Goal: Navigation & Orientation: Locate item on page

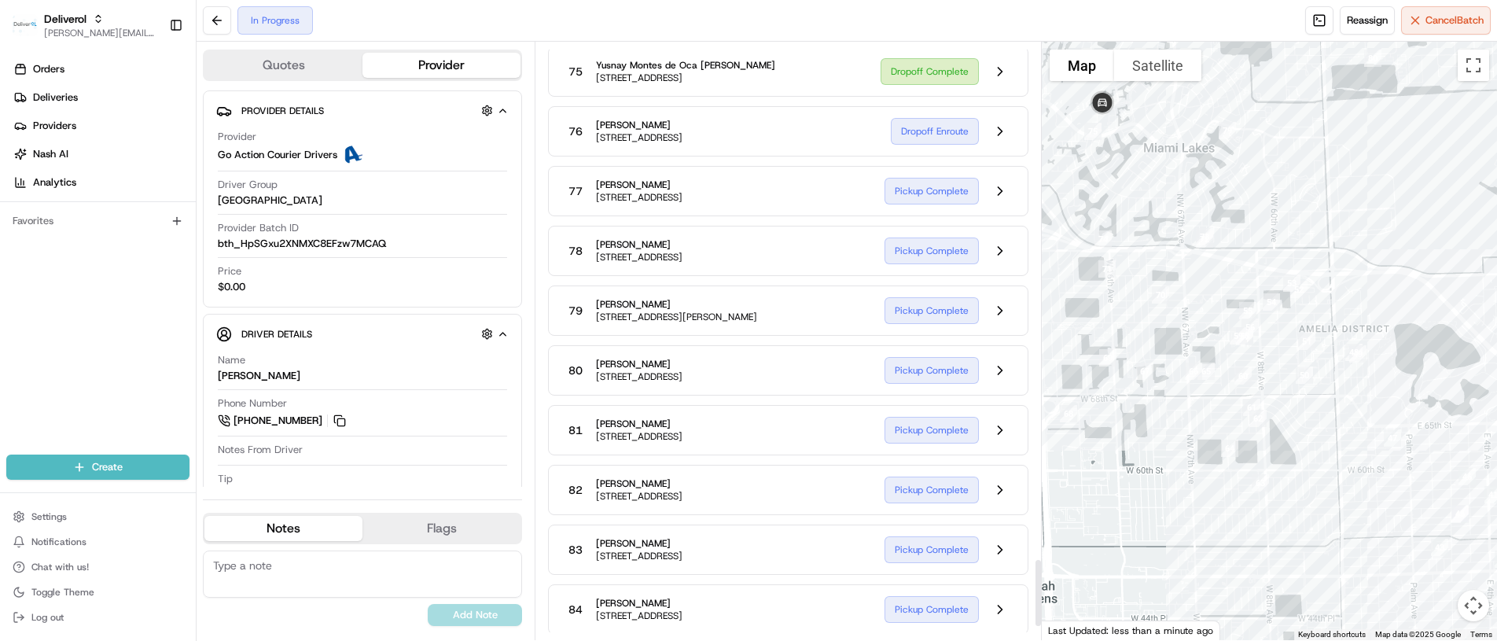
scroll to position [4559, 0]
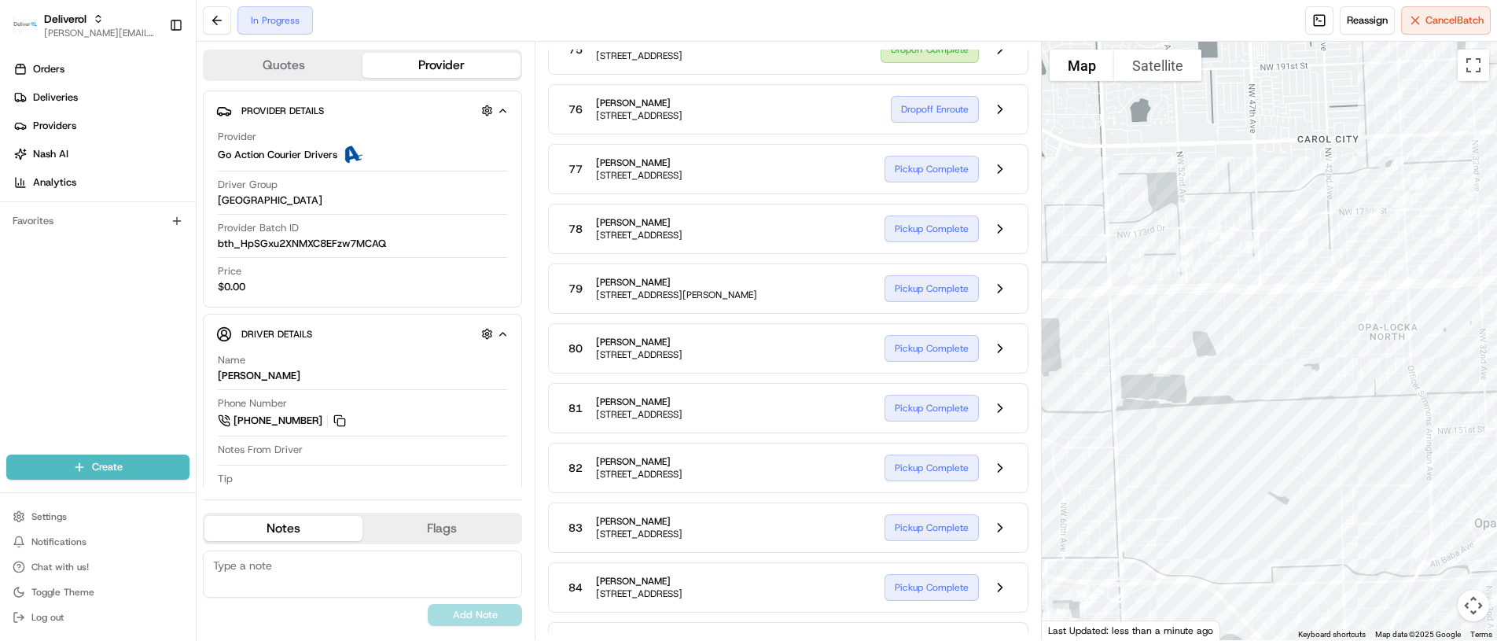
drag, startPoint x: 1409, startPoint y: 228, endPoint x: 1198, endPoint y: 542, distance: 378.2
click at [1198, 542] on div at bounding box center [1268, 341] width 455 height 598
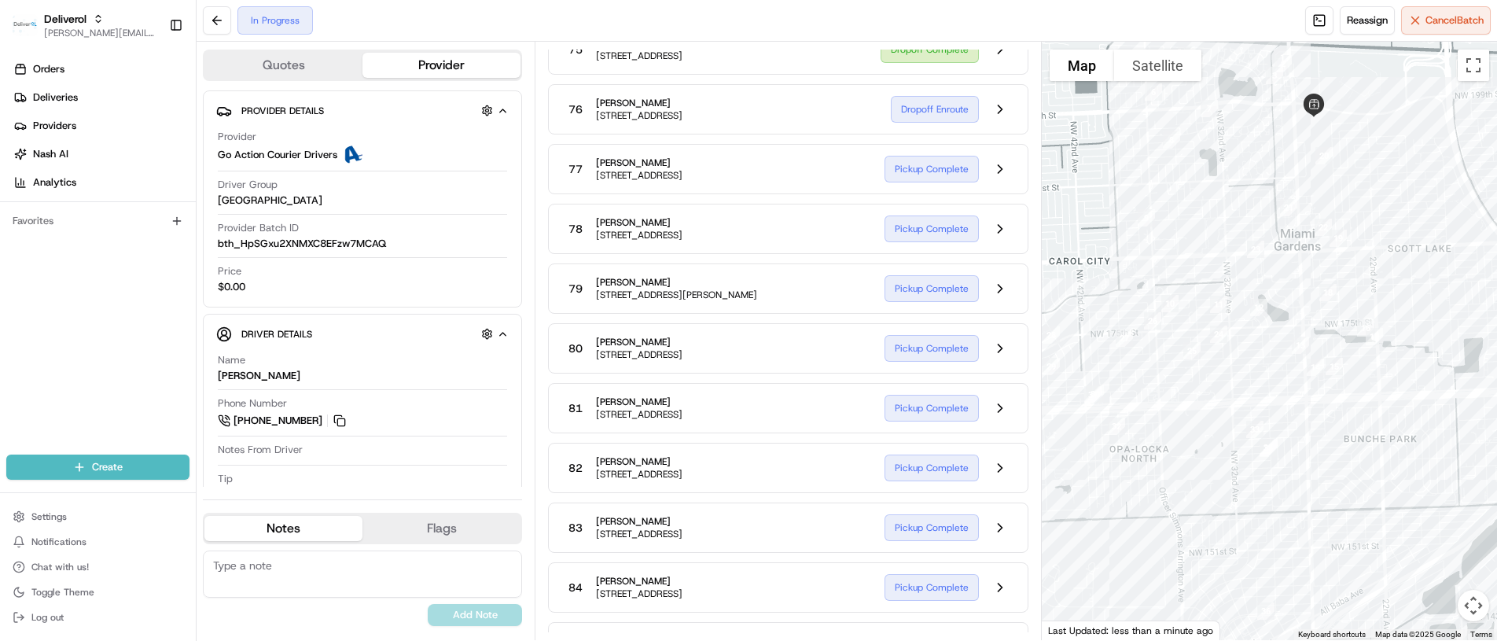
drag, startPoint x: 1238, startPoint y: 133, endPoint x: 988, endPoint y: 255, distance: 278.4
click at [988, 255] on div "Quotes Provider Provider Details Hidden ( 2 ) Provider Go Action Courier Driver…" at bounding box center [847, 341] width 1300 height 598
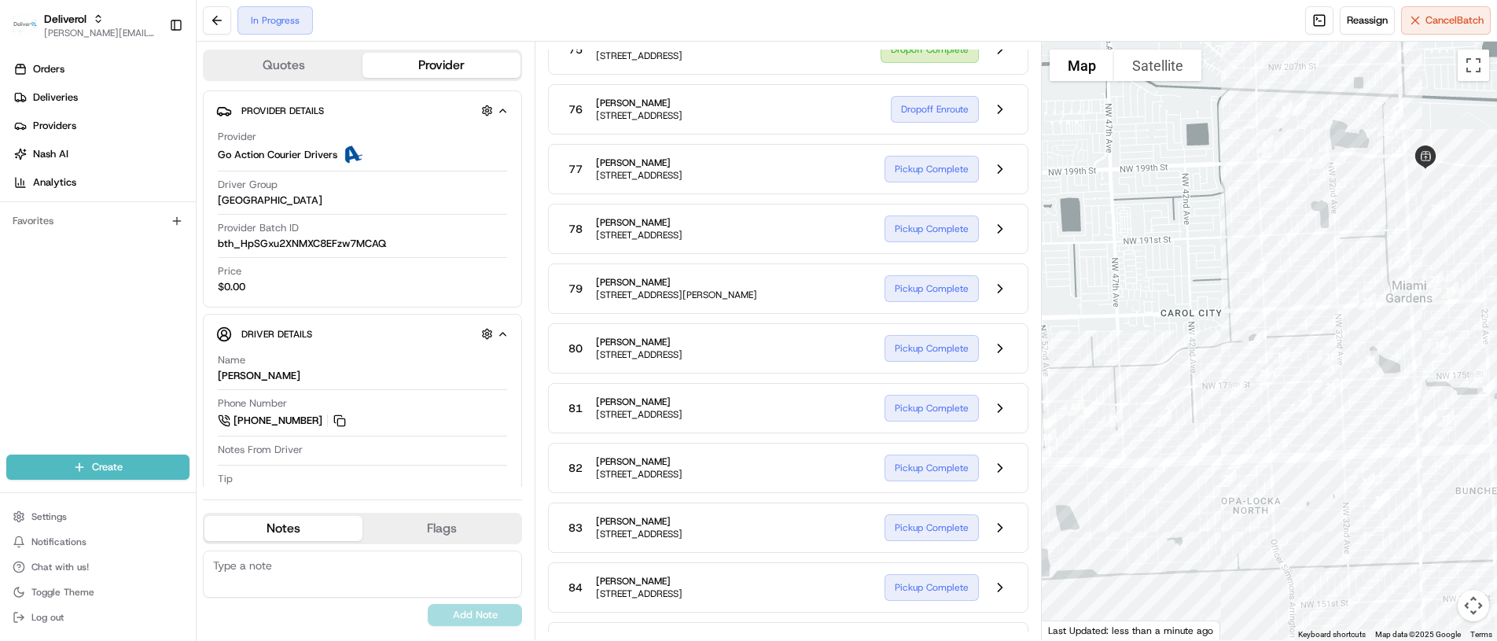
drag, startPoint x: 1403, startPoint y: 321, endPoint x: 1515, endPoint y: 373, distance: 123.1
click at [1496, 373] on html "Deliverol [PERSON_NAME][EMAIL_ADDRESS][PERSON_NAME][DOMAIN_NAME] Toggle Sidebar…" at bounding box center [748, 320] width 1497 height 641
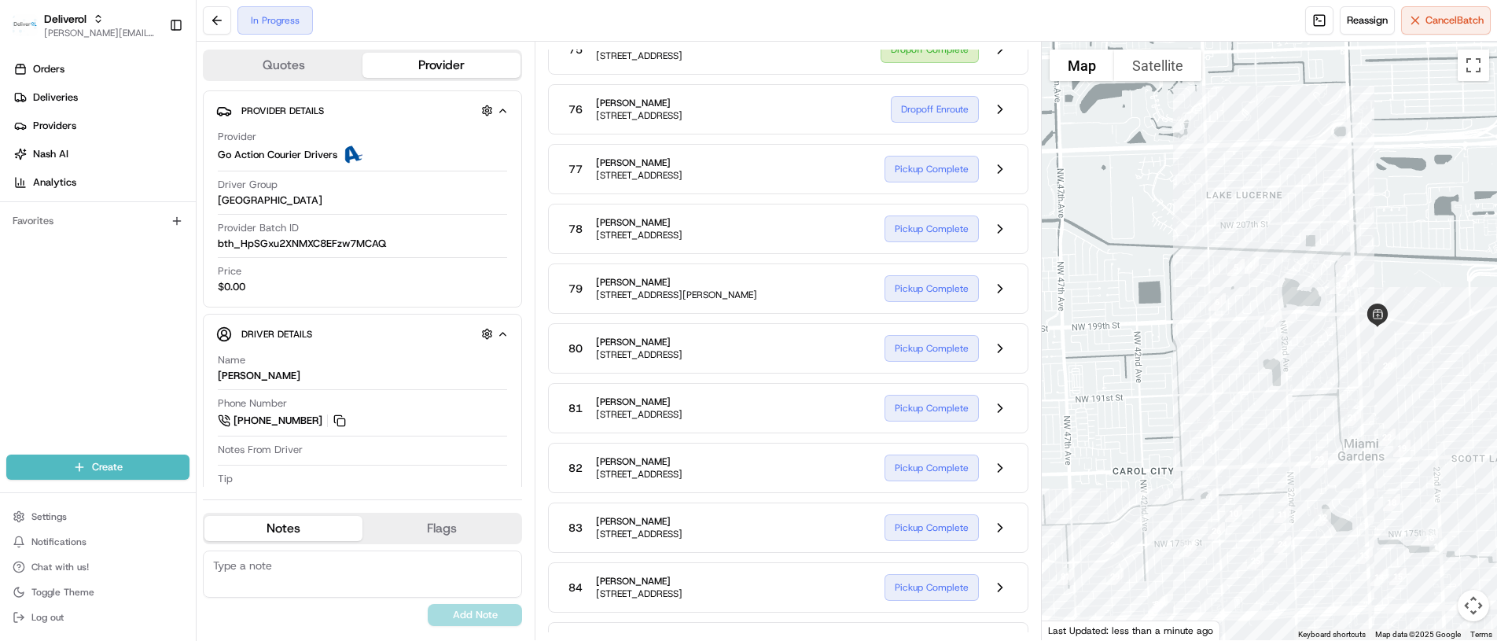
drag, startPoint x: 1167, startPoint y: 262, endPoint x: 1123, endPoint y: 422, distance: 166.3
click at [1123, 422] on div at bounding box center [1268, 341] width 455 height 598
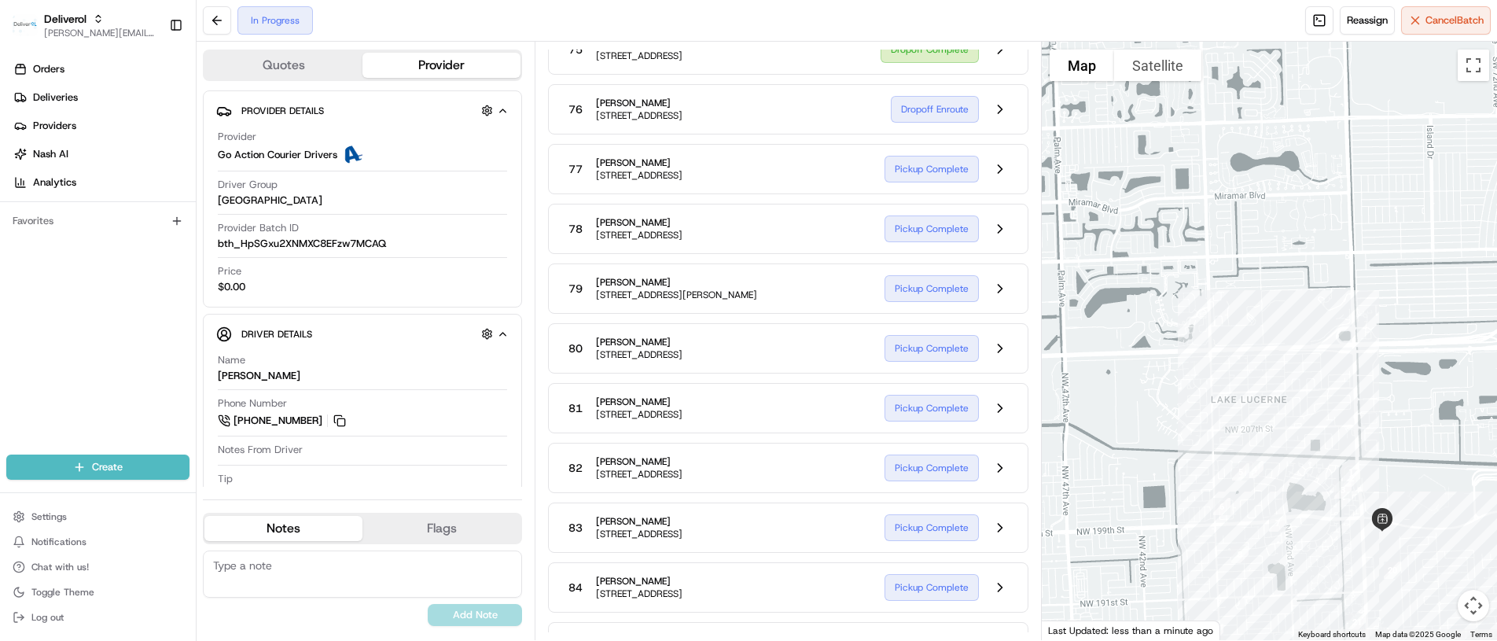
drag, startPoint x: 1070, startPoint y: 233, endPoint x: 1073, endPoint y: 439, distance: 206.0
click at [1073, 439] on div at bounding box center [1268, 341] width 455 height 598
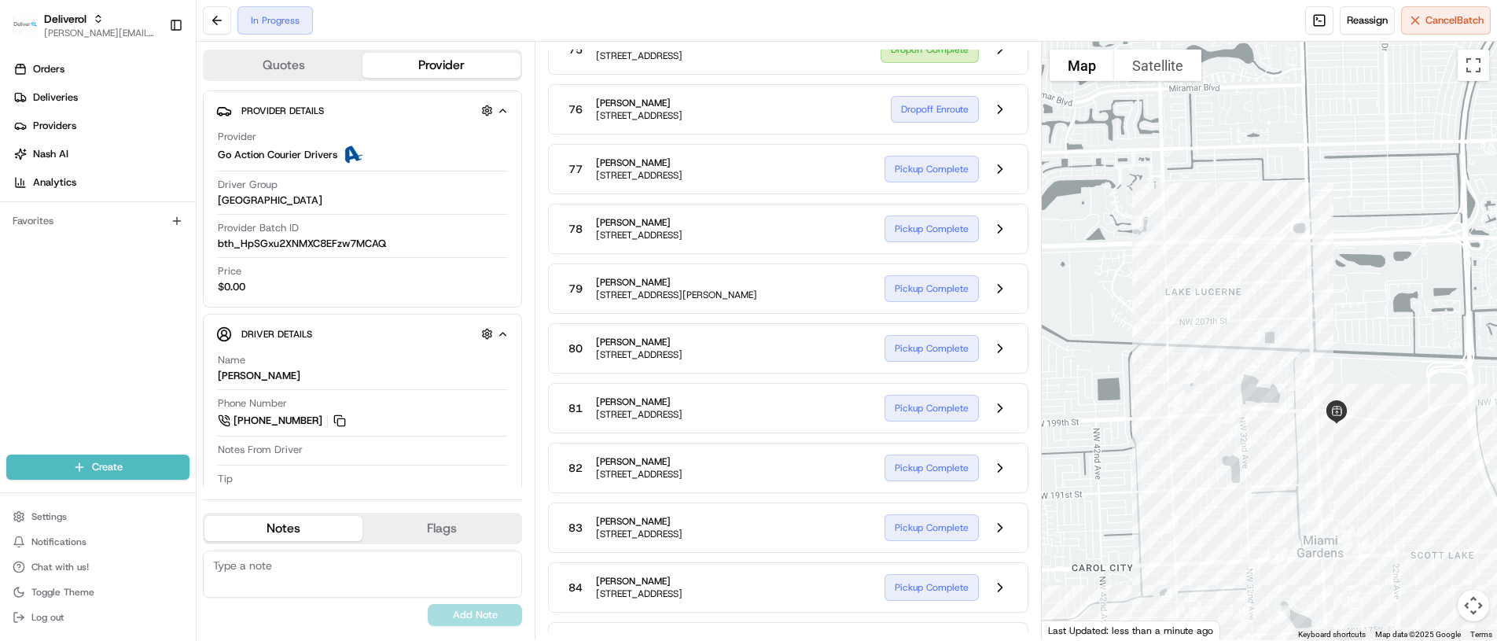
drag, startPoint x: 1236, startPoint y: 362, endPoint x: 1224, endPoint y: 254, distance: 108.4
click at [1224, 254] on div at bounding box center [1268, 341] width 455 height 598
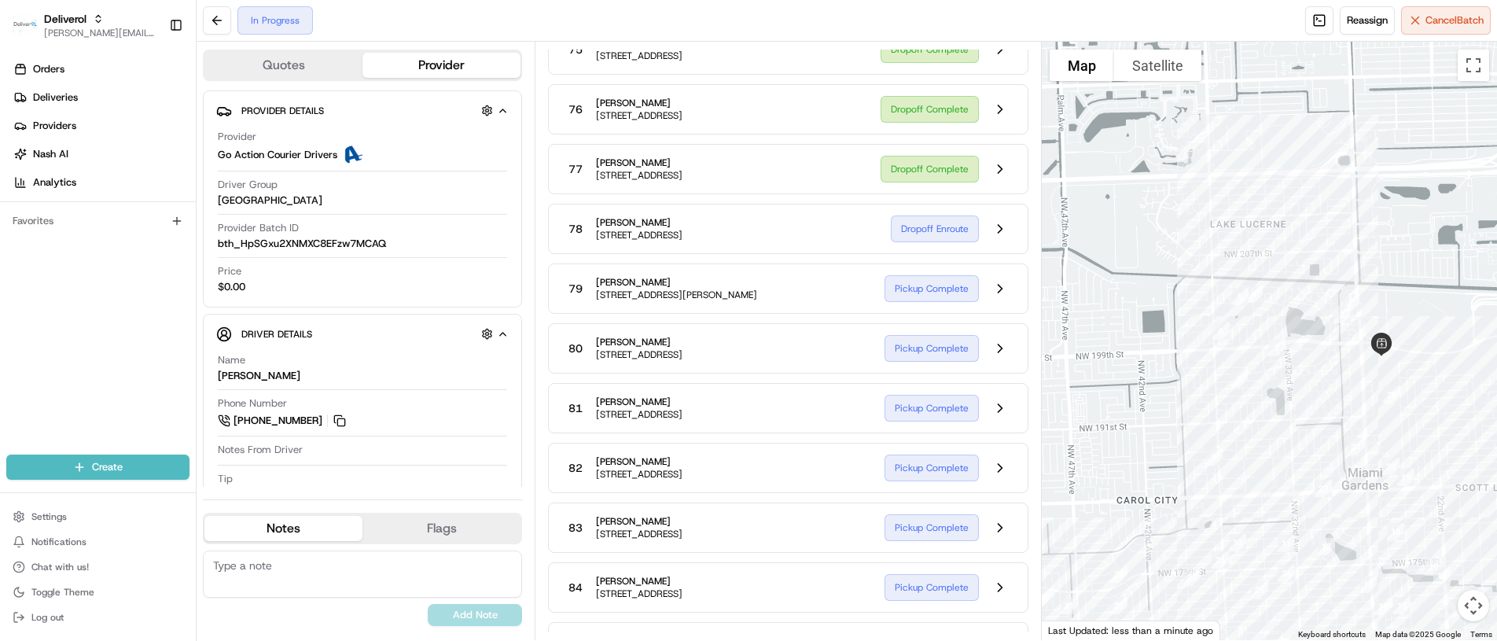
drag, startPoint x: 1227, startPoint y: 241, endPoint x: 1282, endPoint y: 137, distance: 117.4
click at [1282, 137] on div at bounding box center [1268, 341] width 455 height 598
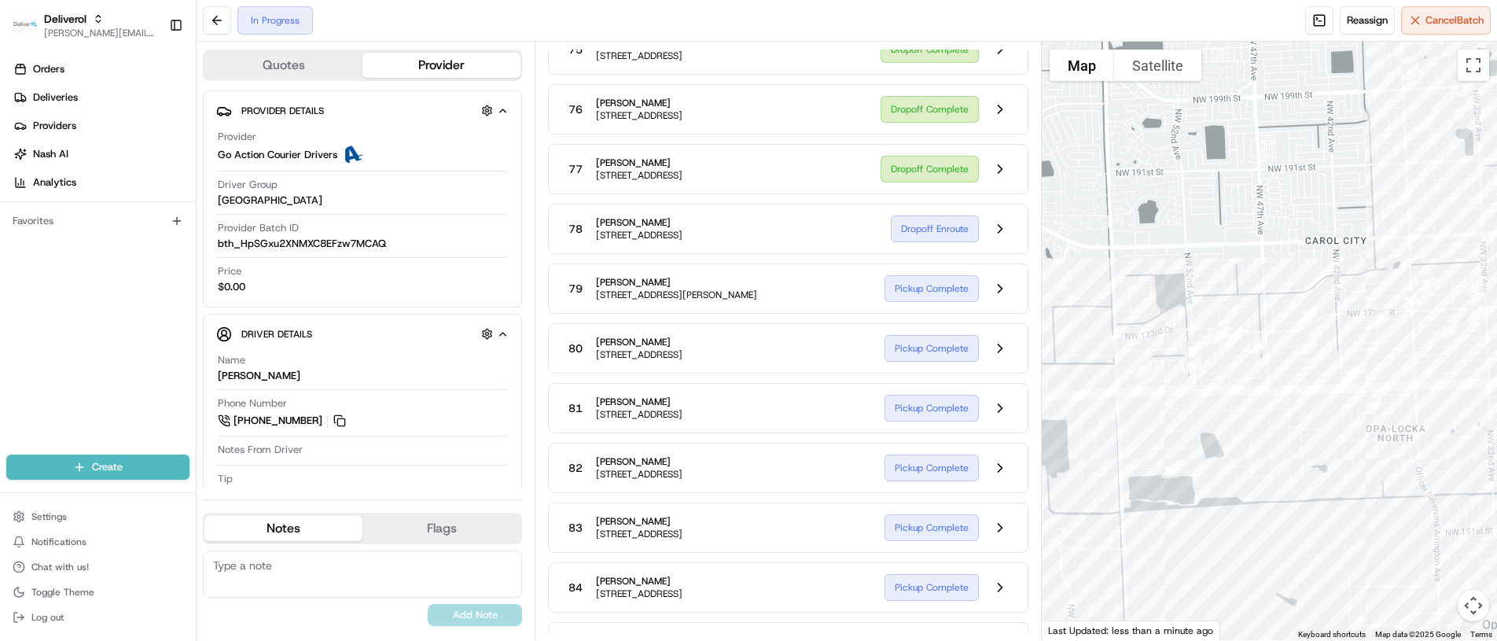
drag, startPoint x: 1116, startPoint y: 403, endPoint x: 1279, endPoint y: 226, distance: 240.9
click at [1279, 226] on div at bounding box center [1268, 341] width 455 height 598
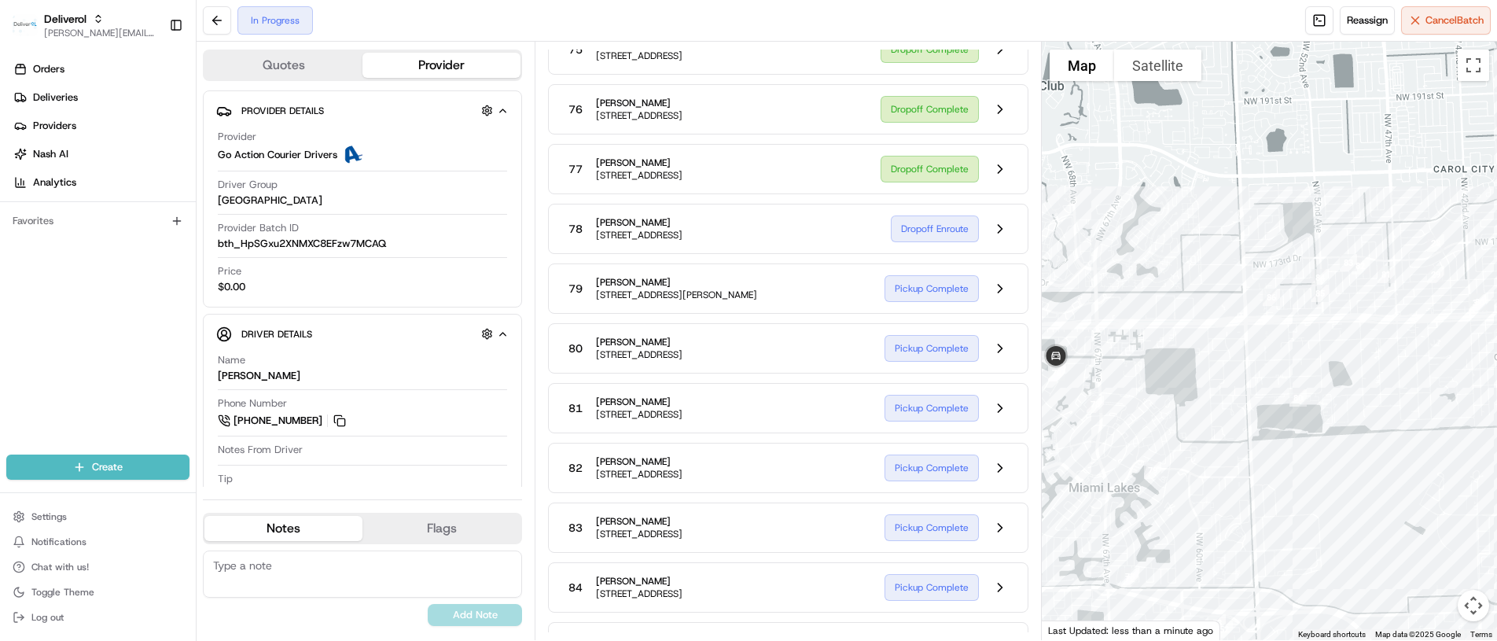
drag, startPoint x: 1107, startPoint y: 307, endPoint x: 1239, endPoint y: 238, distance: 149.1
click at [1239, 238] on div at bounding box center [1268, 341] width 455 height 598
click at [1168, 57] on button "Satellite" at bounding box center [1157, 65] width 87 height 31
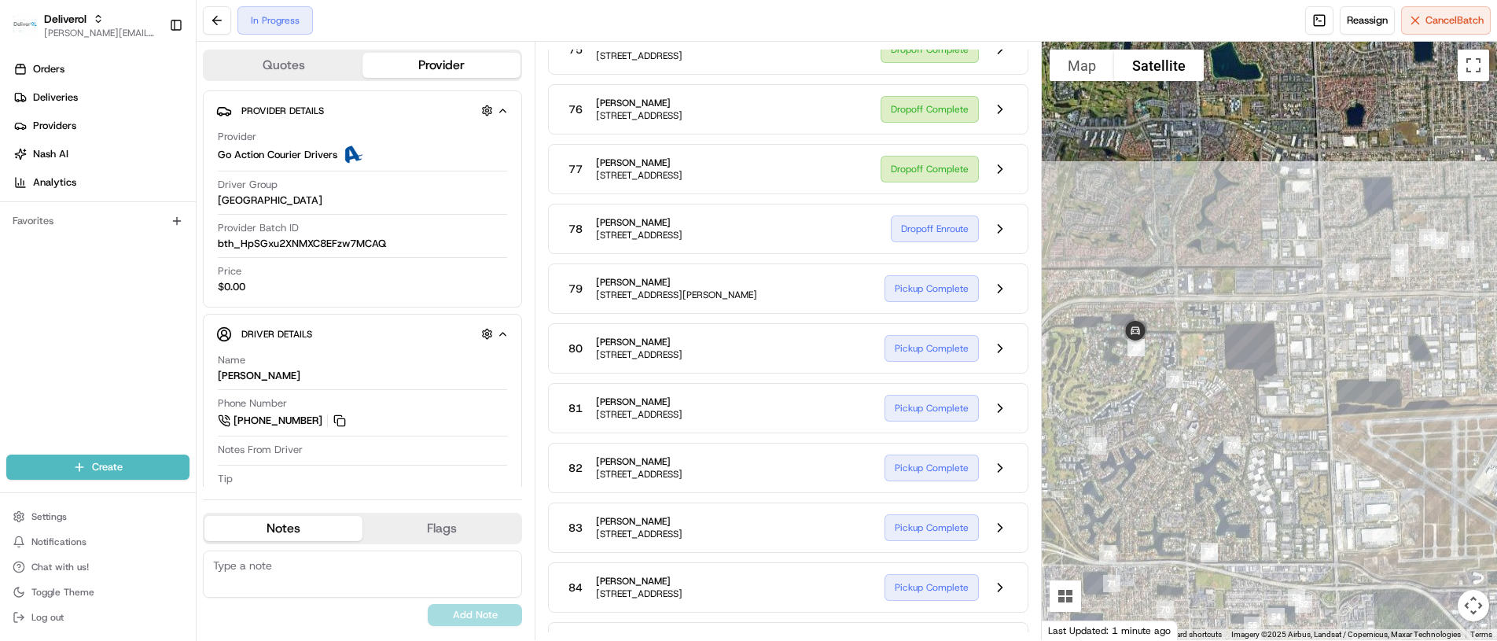
drag, startPoint x: 1082, startPoint y: 512, endPoint x: 1164, endPoint y: 487, distance: 86.3
click at [1164, 487] on div at bounding box center [1268, 341] width 455 height 598
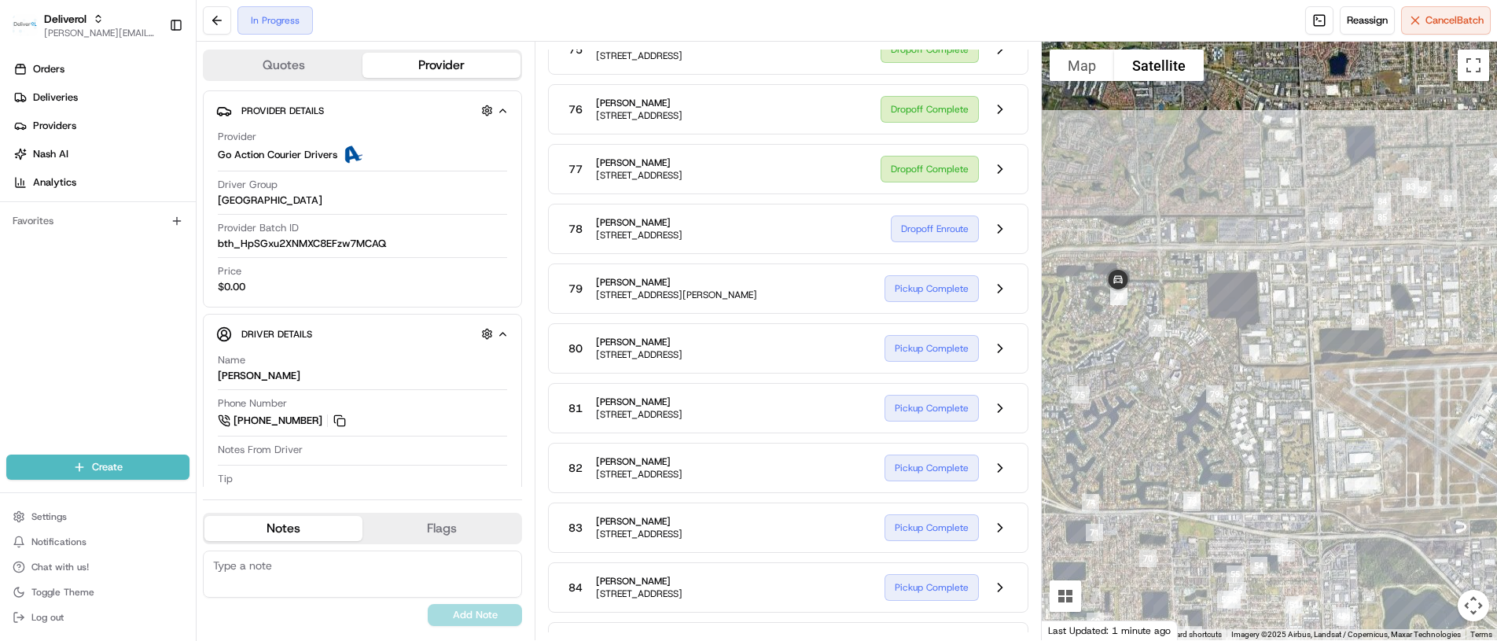
drag, startPoint x: 1164, startPoint y: 487, endPoint x: 1082, endPoint y: 497, distance: 82.3
click at [1143, 427] on div at bounding box center [1268, 341] width 455 height 598
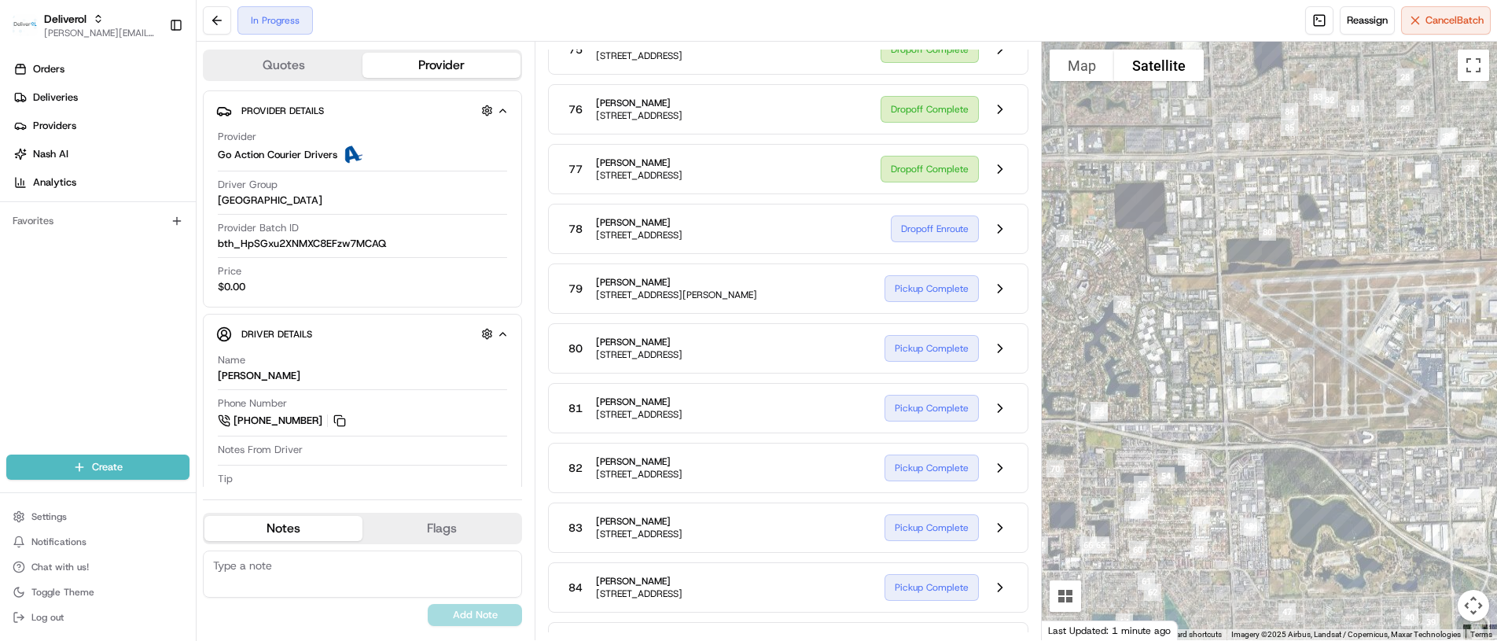
drag, startPoint x: 1214, startPoint y: 459, endPoint x: 1122, endPoint y: 378, distance: 122.5
click at [1122, 378] on div at bounding box center [1268, 341] width 455 height 598
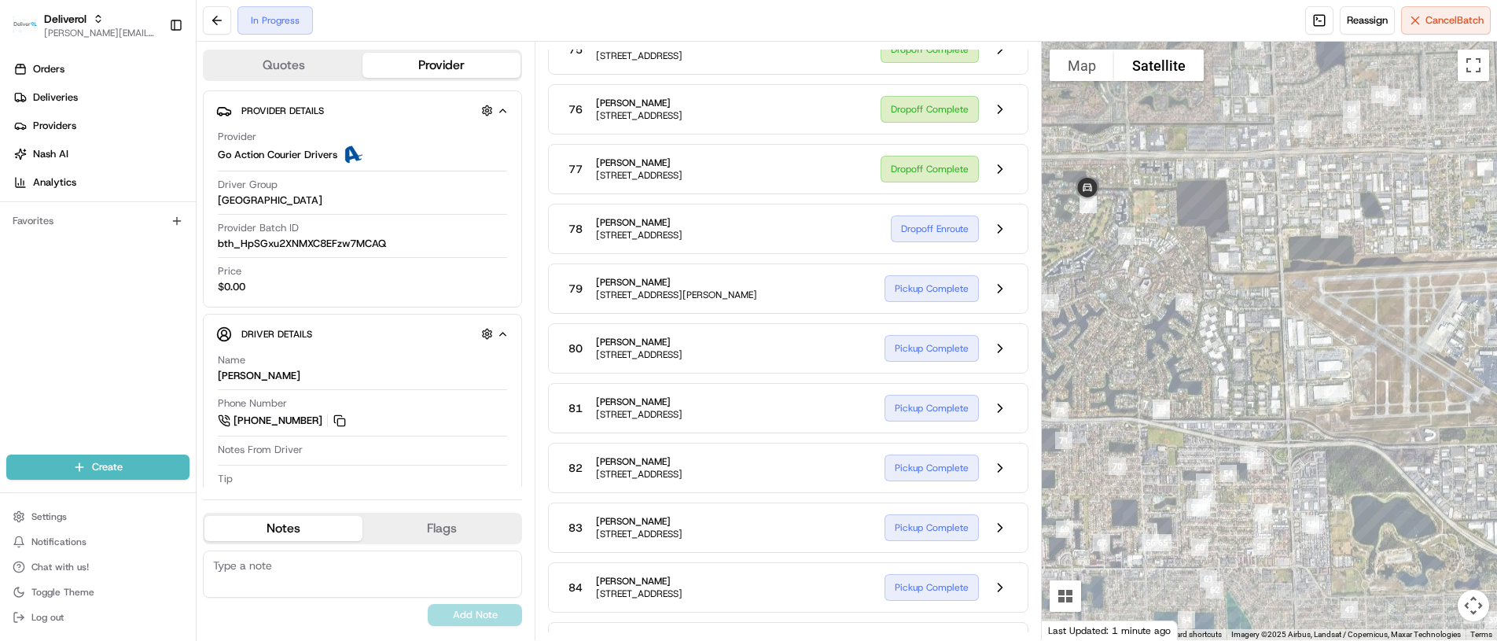
drag, startPoint x: 1069, startPoint y: 287, endPoint x: 1131, endPoint y: 283, distance: 62.2
click at [1131, 283] on div at bounding box center [1268, 341] width 455 height 598
click at [1474, 604] on button "Map camera controls" at bounding box center [1472, 605] width 31 height 31
click at [1431, 532] on button "Zoom in" at bounding box center [1433, 526] width 31 height 31
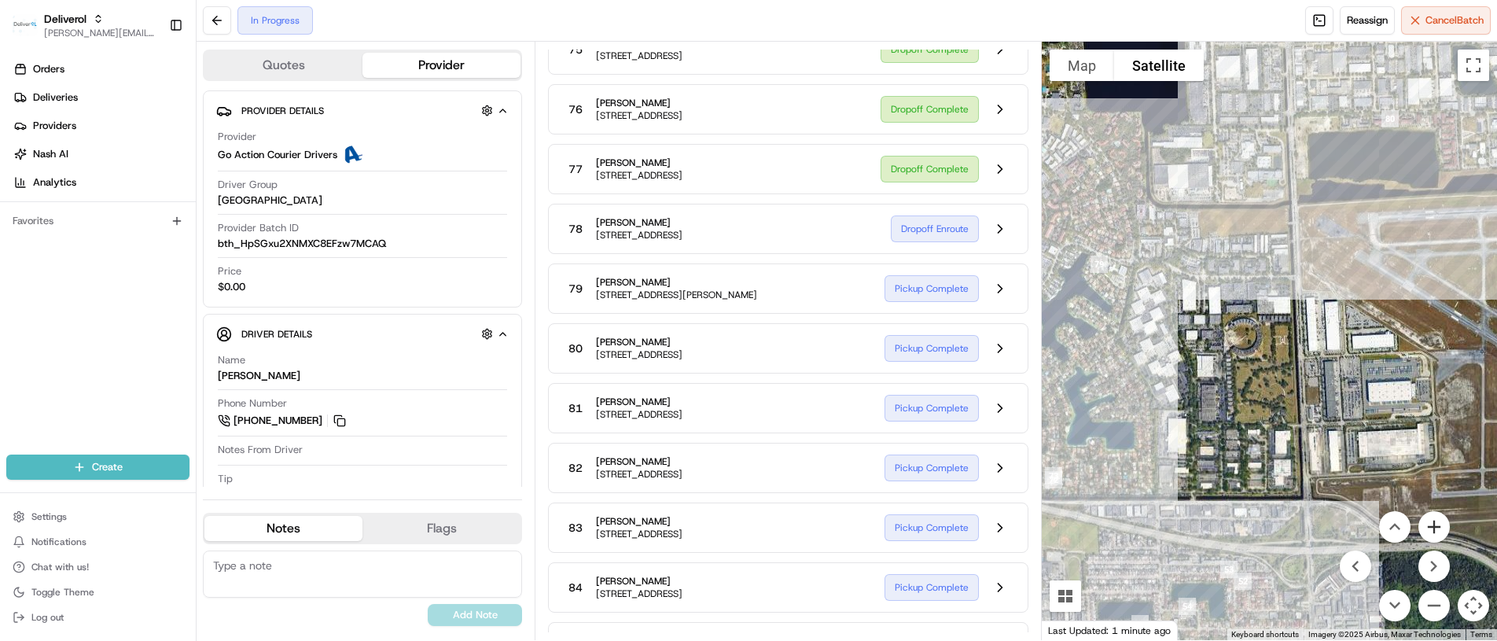
click at [1431, 532] on button "Zoom in" at bounding box center [1433, 526] width 31 height 31
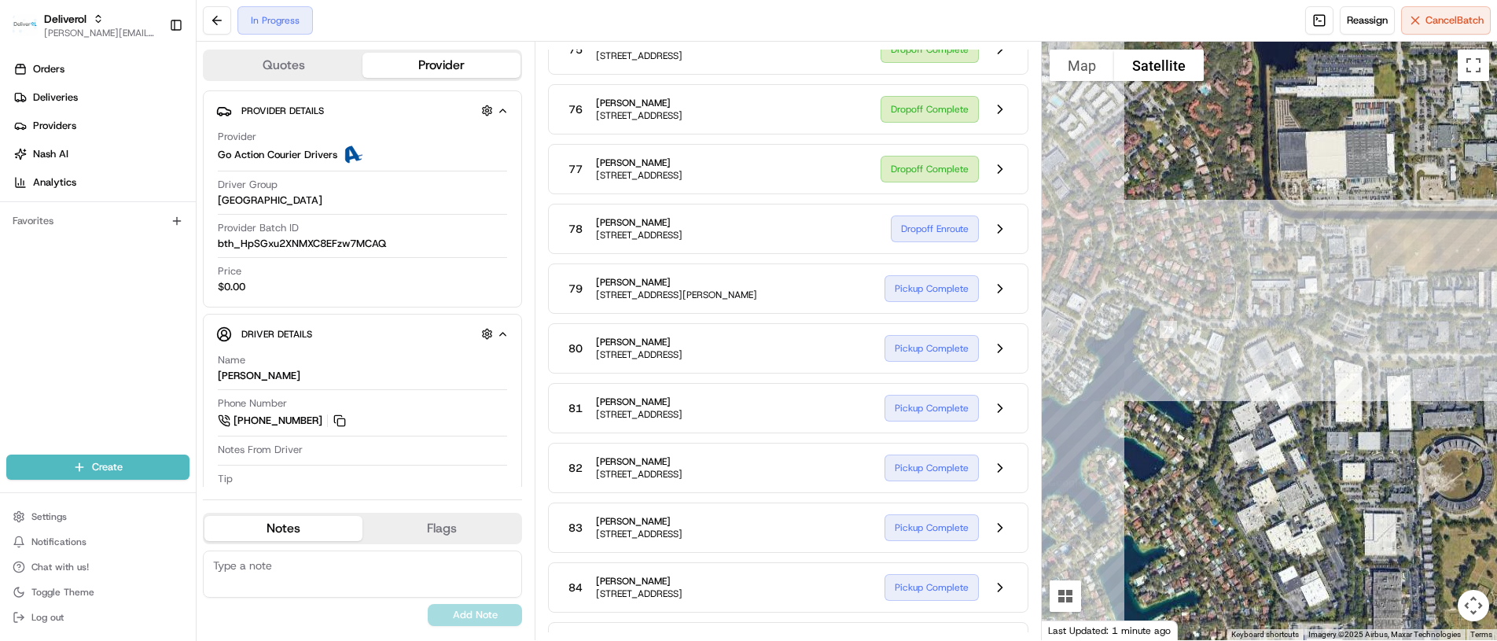
drag, startPoint x: 1062, startPoint y: 252, endPoint x: 1303, endPoint y: 395, distance: 280.9
click at [1303, 395] on div at bounding box center [1268, 341] width 455 height 598
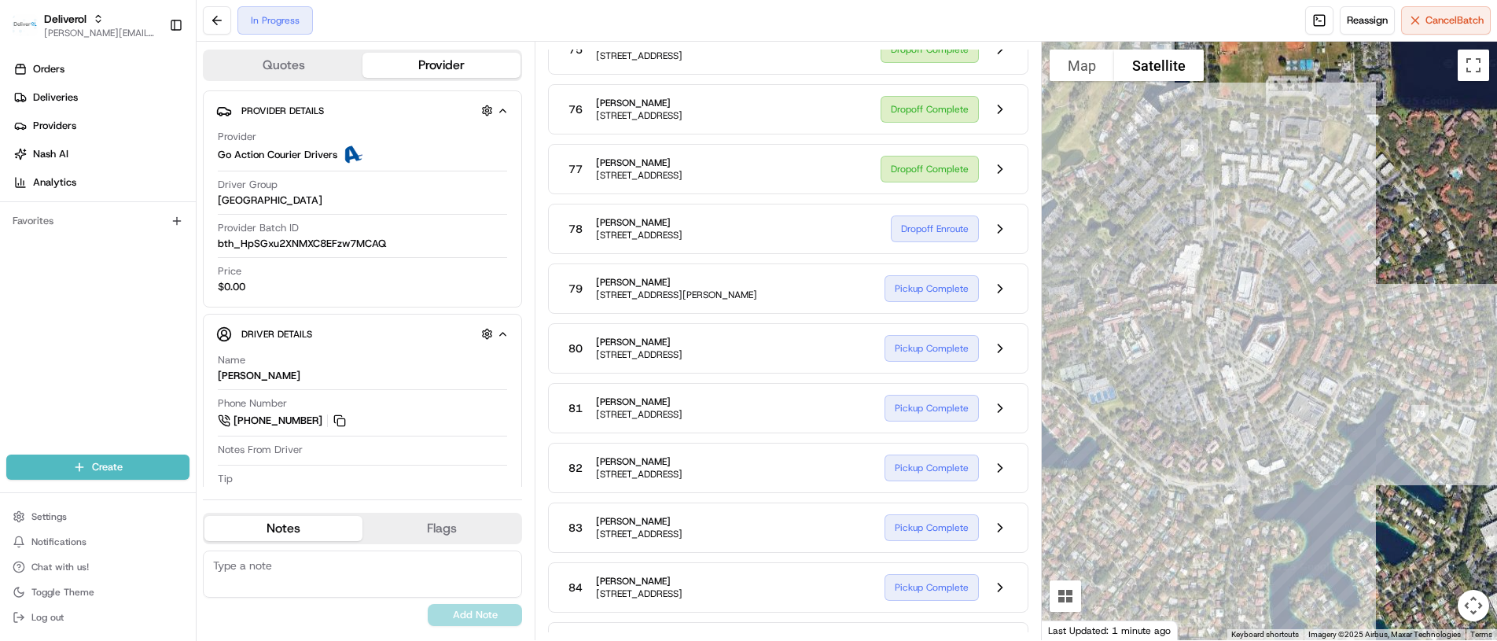
drag, startPoint x: 1198, startPoint y: 255, endPoint x: 1350, endPoint y: 348, distance: 177.8
click at [1350, 348] on div at bounding box center [1268, 341] width 455 height 598
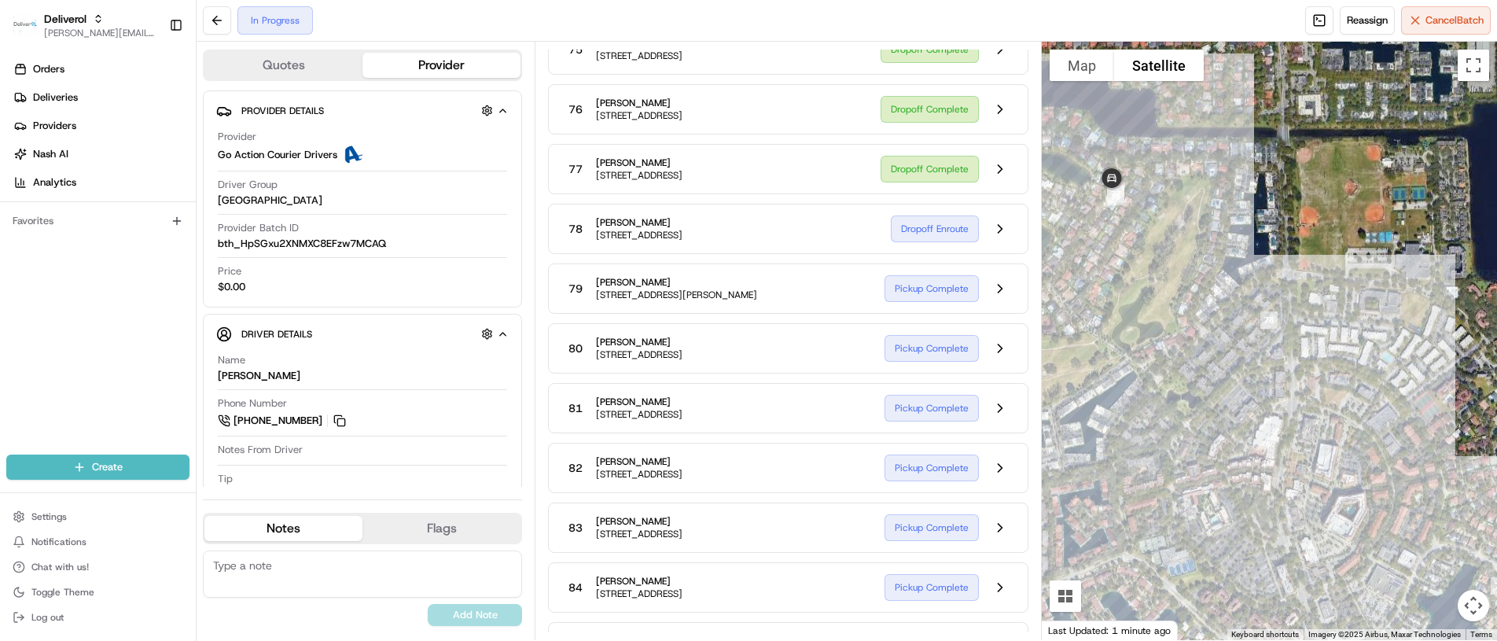
drag, startPoint x: 1190, startPoint y: 216, endPoint x: 1270, endPoint y: 391, distance: 192.7
click at [1270, 391] on div at bounding box center [1268, 341] width 455 height 598
click at [1077, 72] on button "Map" at bounding box center [1081, 65] width 64 height 31
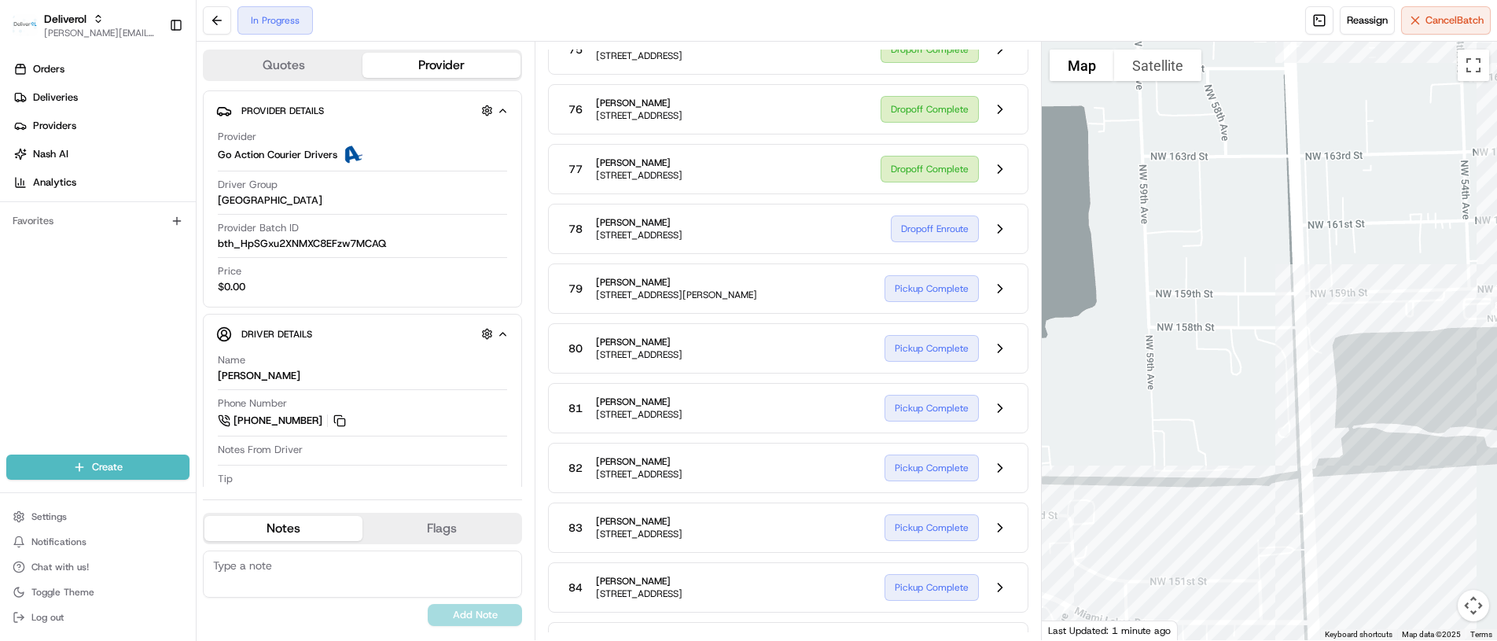
drag, startPoint x: 1405, startPoint y: 377, endPoint x: 820, endPoint y: 385, distance: 584.8
click at [820, 385] on div "Quotes Provider Provider Details Hidden ( 2 ) Provider Go Action Courier Driver…" at bounding box center [847, 341] width 1300 height 598
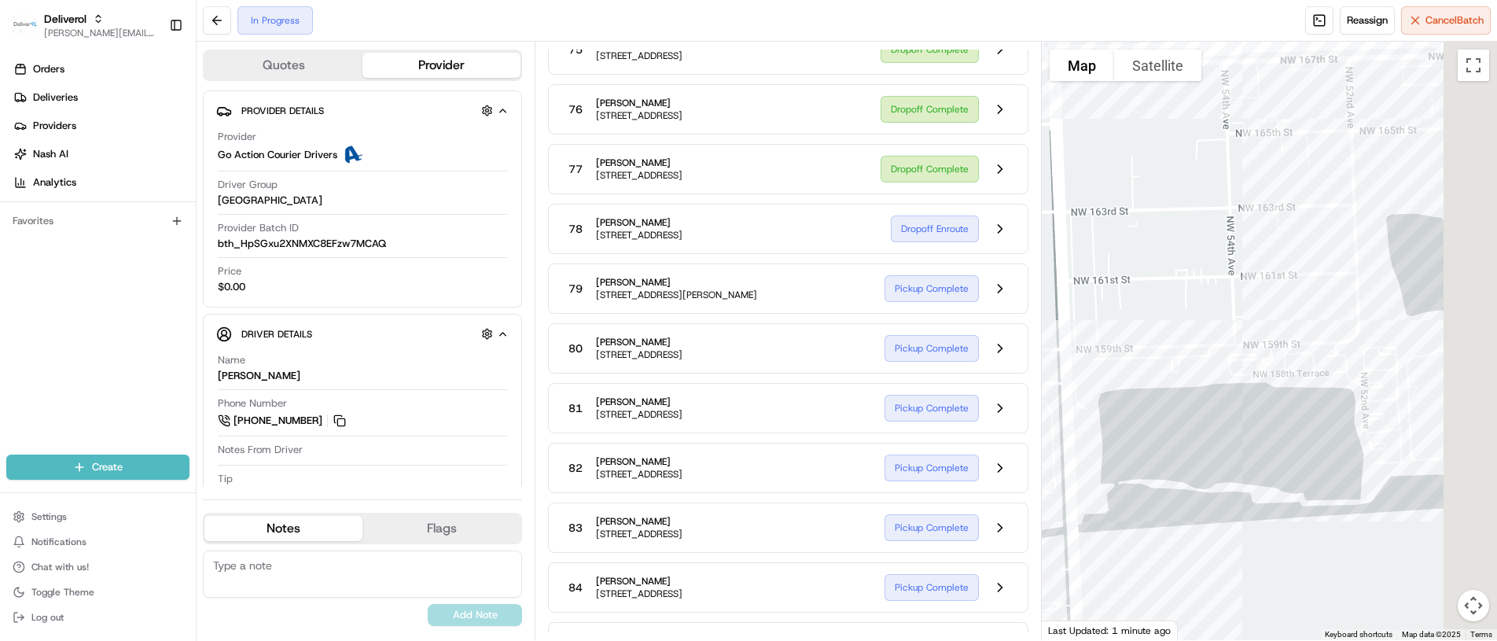
drag, startPoint x: 1210, startPoint y: 292, endPoint x: 973, endPoint y: 350, distance: 244.2
click at [973, 350] on div "Quotes Provider Provider Details Hidden ( 2 ) Provider Go Action Courier Driver…" at bounding box center [847, 341] width 1300 height 598
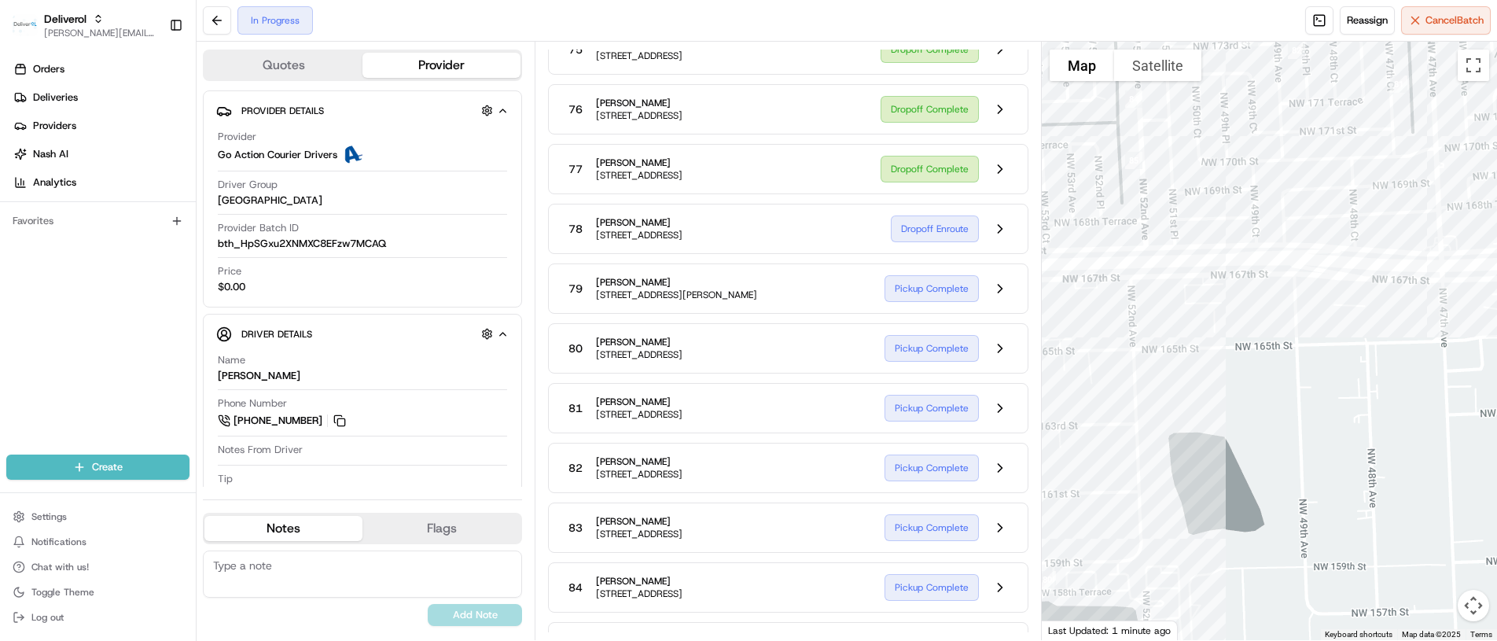
drag, startPoint x: 1235, startPoint y: 219, endPoint x: 1016, endPoint y: 439, distance: 310.1
click at [1016, 439] on div "Quotes Provider Provider Details Hidden ( 2 ) Provider Go Action Courier Driver…" at bounding box center [847, 341] width 1300 height 598
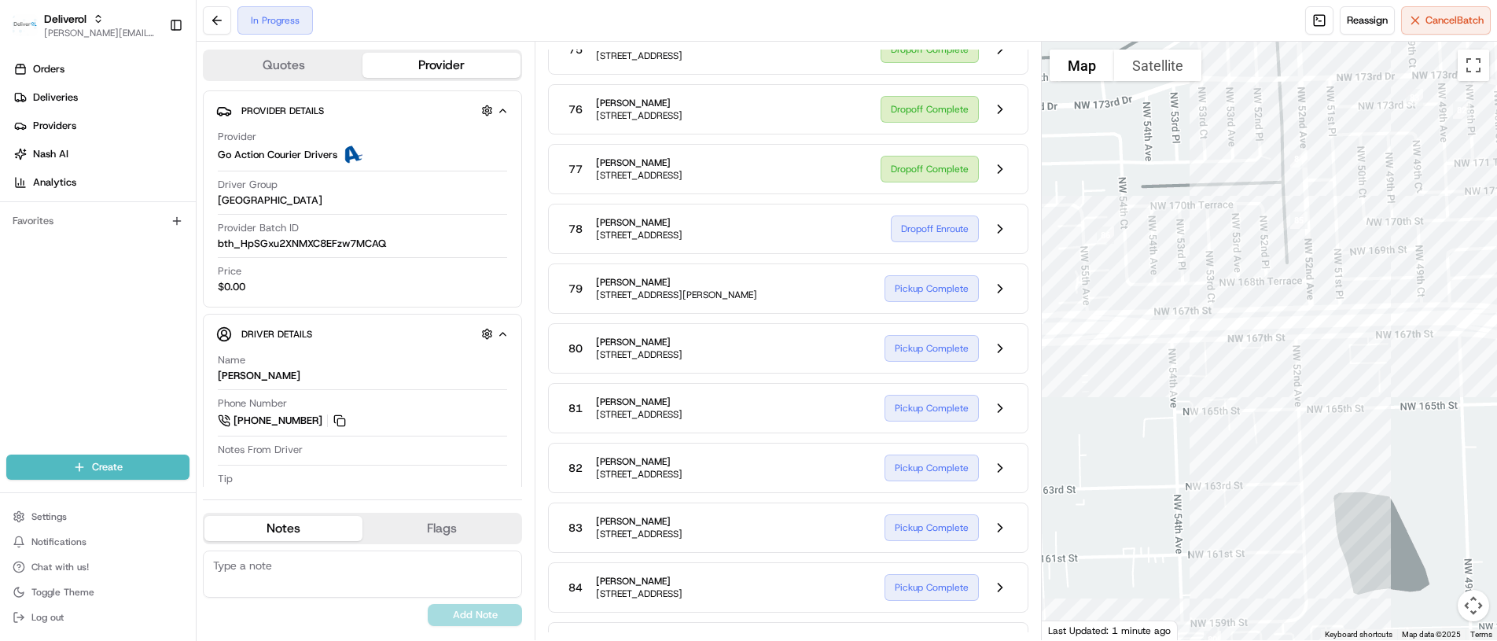
drag, startPoint x: 1210, startPoint y: 200, endPoint x: 1376, endPoint y: 262, distance: 177.6
click at [1376, 262] on div at bounding box center [1268, 341] width 455 height 598
click at [1473, 608] on button "Map camera controls" at bounding box center [1472, 605] width 31 height 31
click at [1442, 598] on button "Zoom out" at bounding box center [1433, 605] width 31 height 31
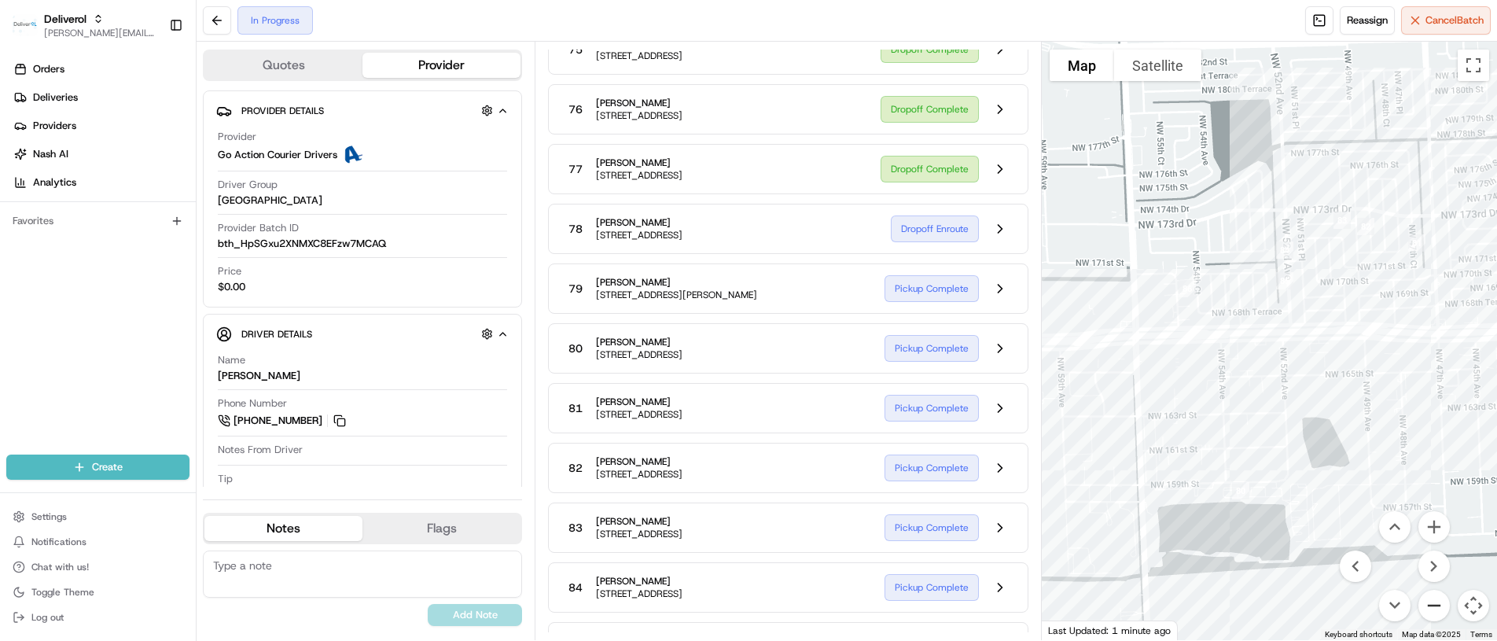
click at [1442, 598] on button "Zoom out" at bounding box center [1433, 605] width 31 height 31
